Goal: Task Accomplishment & Management: Use online tool/utility

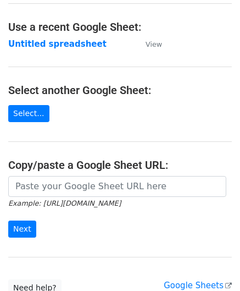
scroll to position [55, 0]
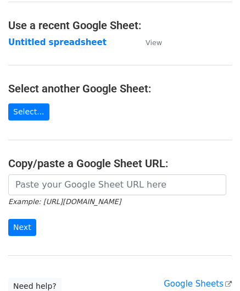
click at [40, 196] on icon "Example: https://docs.google.com/spreadsheets/d/abc/edit" at bounding box center [64, 201] width 113 height 10
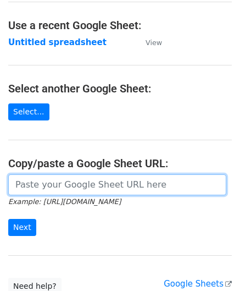
click at [51, 191] on input "url" at bounding box center [117, 184] width 218 height 21
paste input "https://docs.google.com/spreadsheets/d/1dWL4ffJJ4_Wf28cn8KlR__FJ1qufzlbaGpLuu18…"
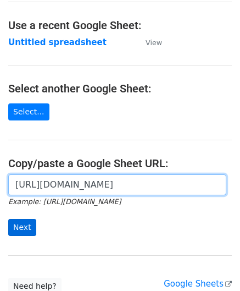
type input "https://docs.google.com/spreadsheets/d/1dWL4ffJJ4_Wf28cn8KlR__FJ1qufzlbaGpLuu18…"
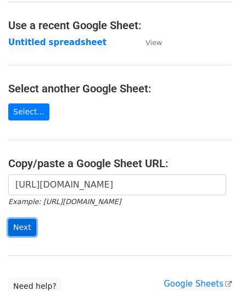
scroll to position [0, 0]
click at [23, 225] on input "Next" at bounding box center [22, 227] width 28 height 17
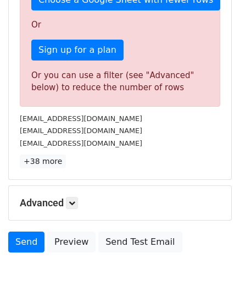
scroll to position [371, 0]
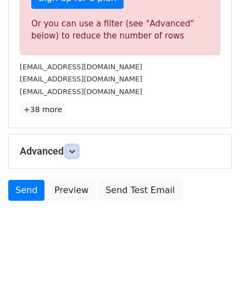
click at [71, 150] on icon at bounding box center [72, 151] width 7 height 7
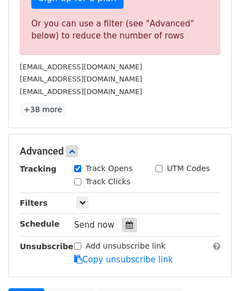
click at [127, 222] on icon at bounding box center [129, 225] width 7 height 8
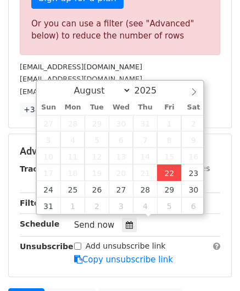
type input "[DATE] 12:00"
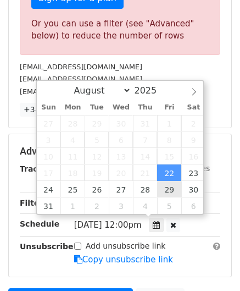
drag, startPoint x: 170, startPoint y: 170, endPoint x: 163, endPoint y: 166, distance: 7.6
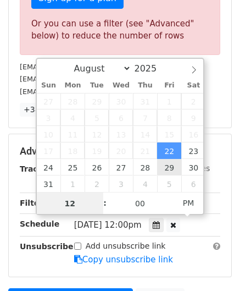
paste input "9"
type input "9"
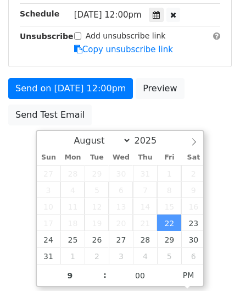
type input "[DATE] 21:00"
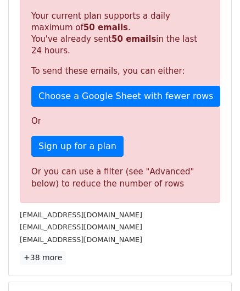
scroll to position [504, 0]
